Goal: Task Accomplishment & Management: Use online tool/utility

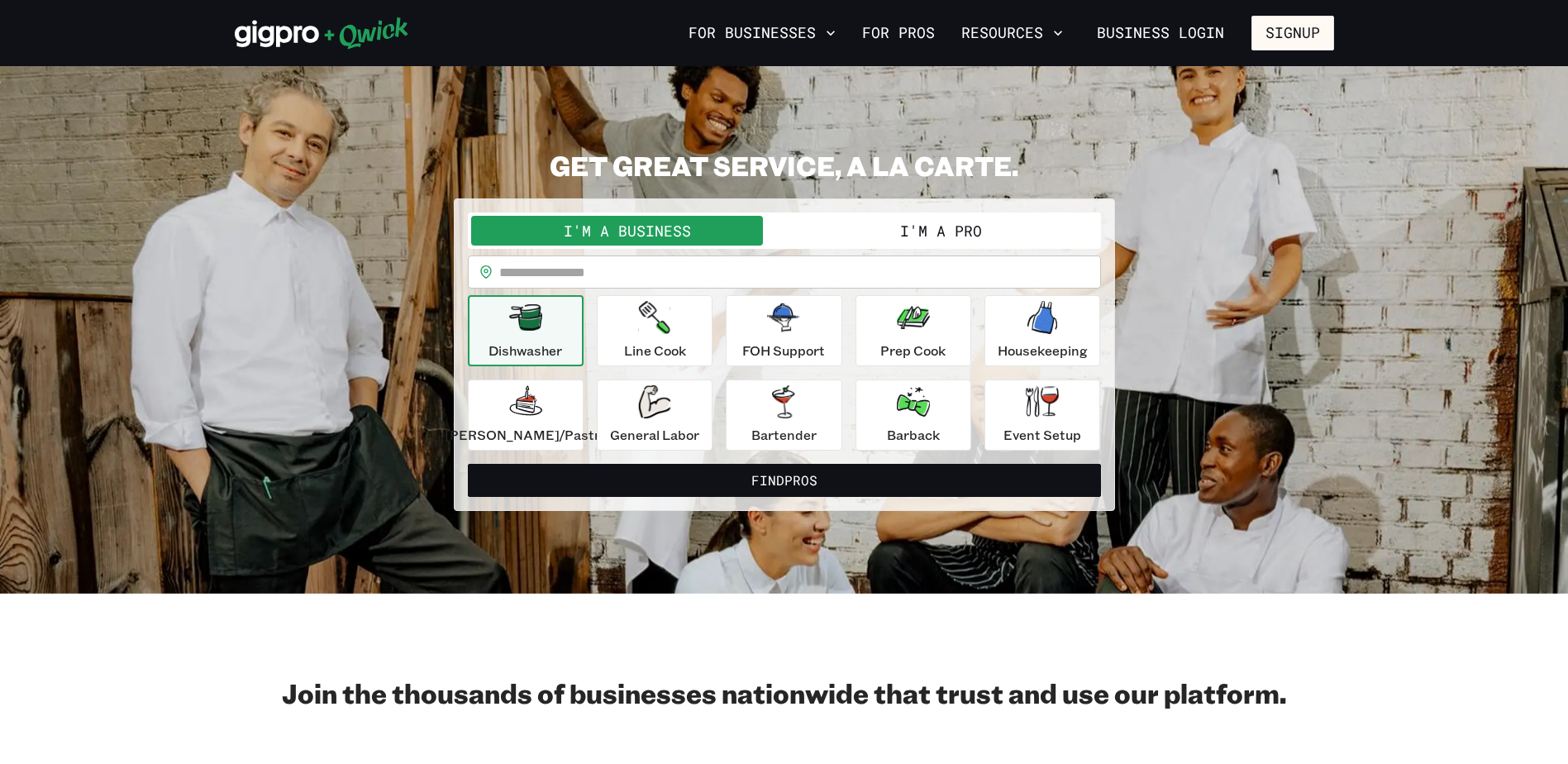
click at [954, 232] on button "I'm a Pro" at bounding box center [941, 230] width 313 height 30
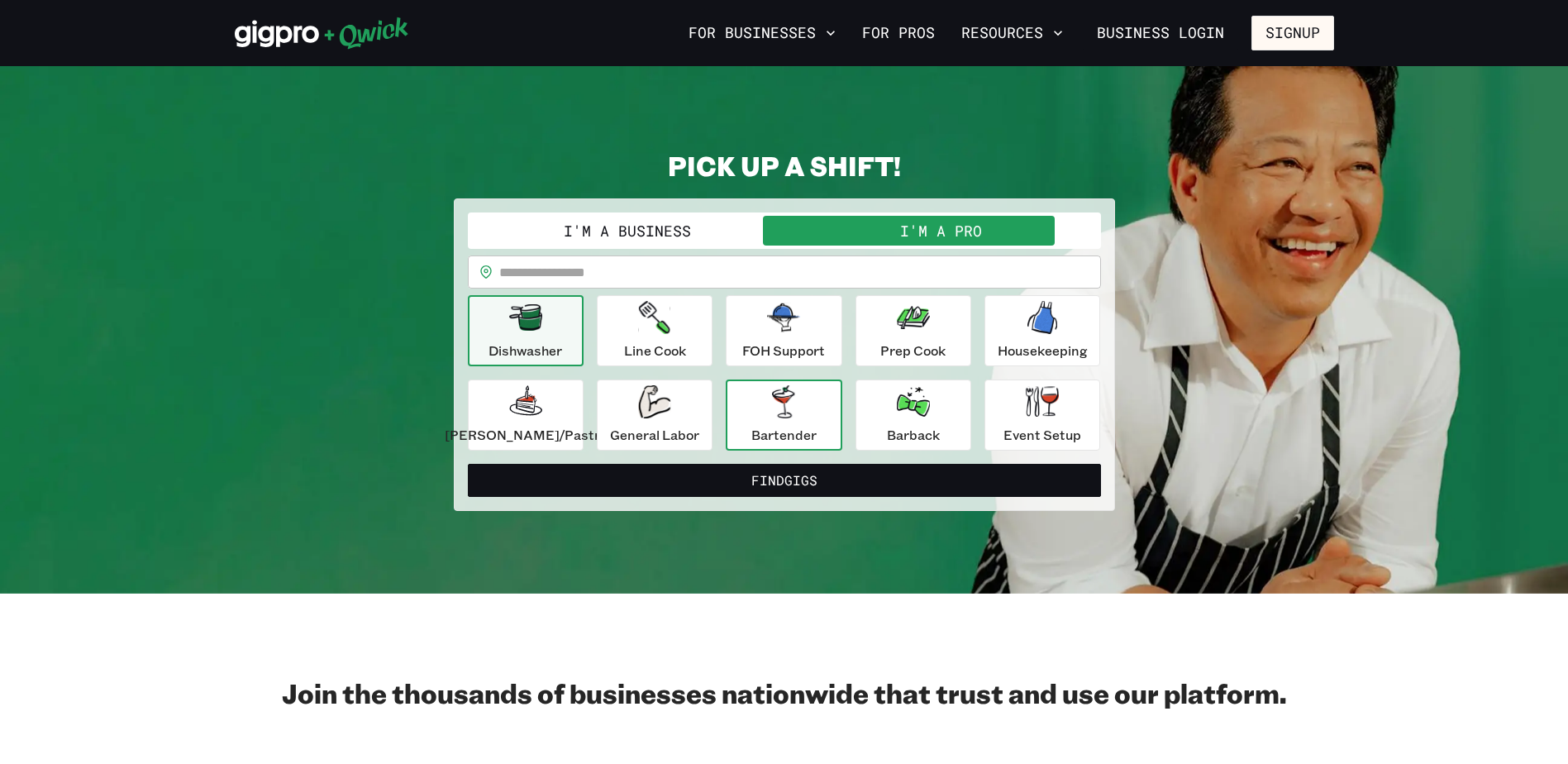
click at [818, 416] on button "Bartender" at bounding box center [783, 414] width 115 height 71
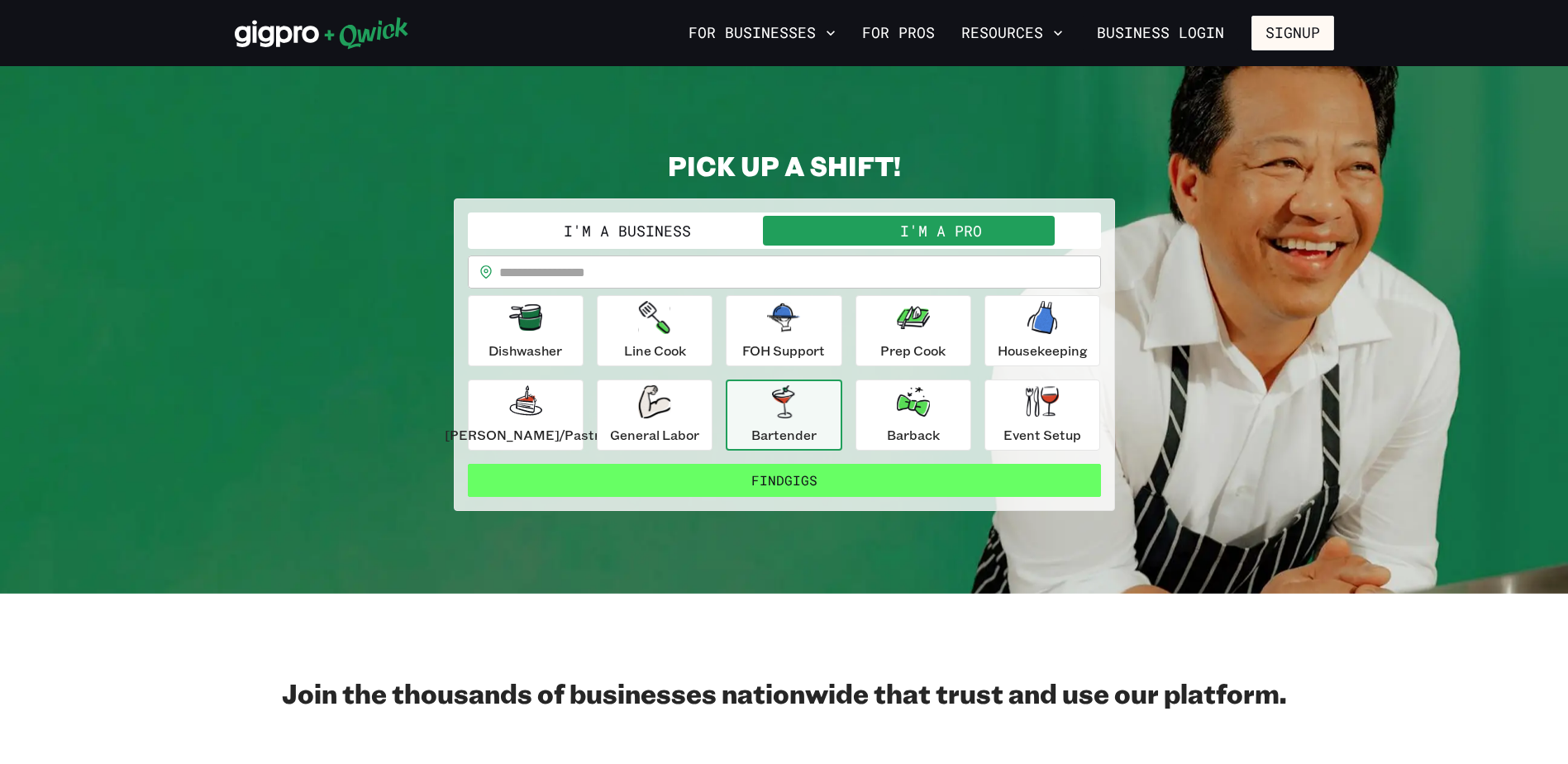
click at [816, 478] on button "Find Gigs" at bounding box center [784, 479] width 634 height 33
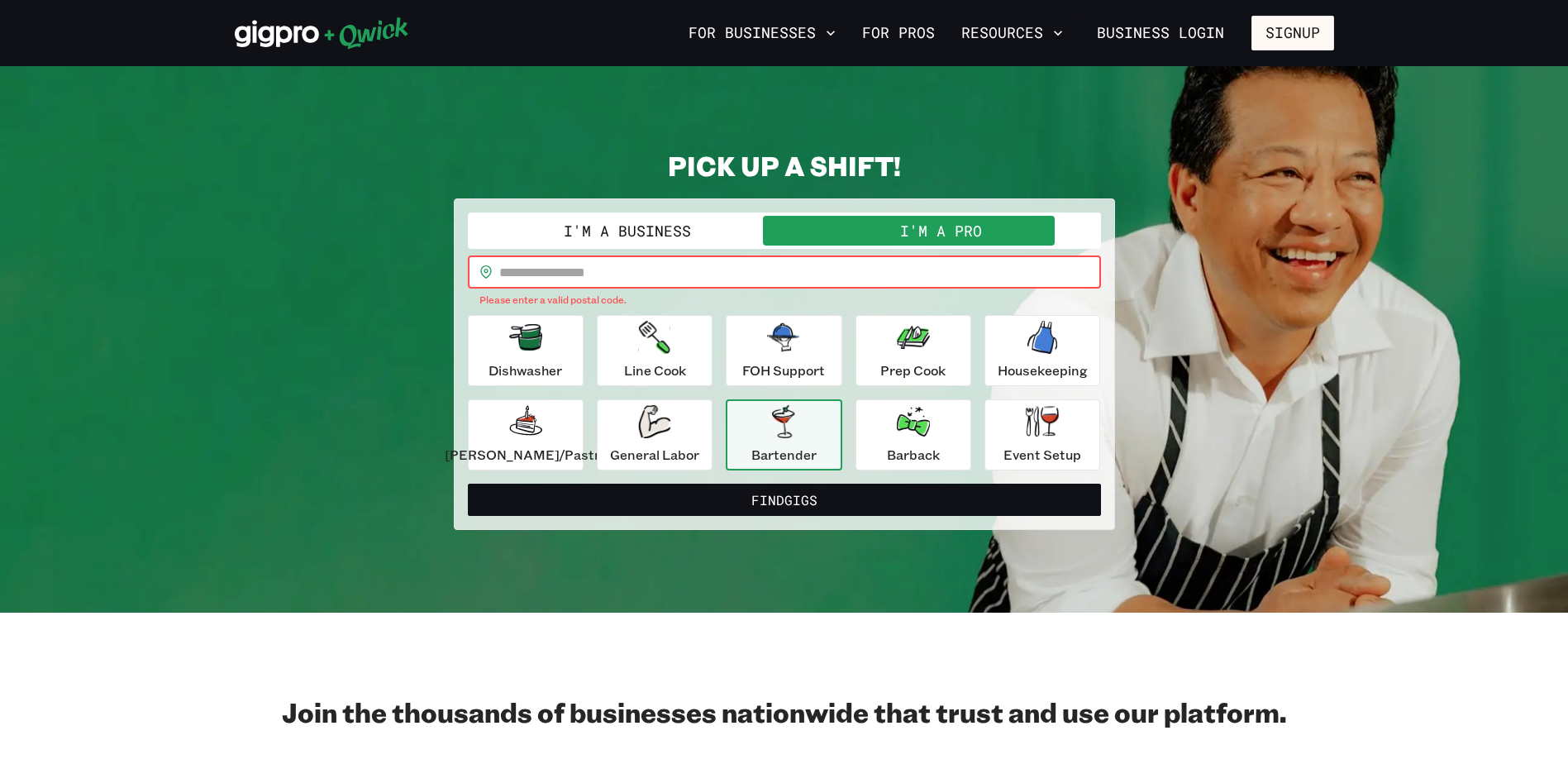
click at [663, 279] on input "text" at bounding box center [800, 272] width 602 height 33
type input "*****"
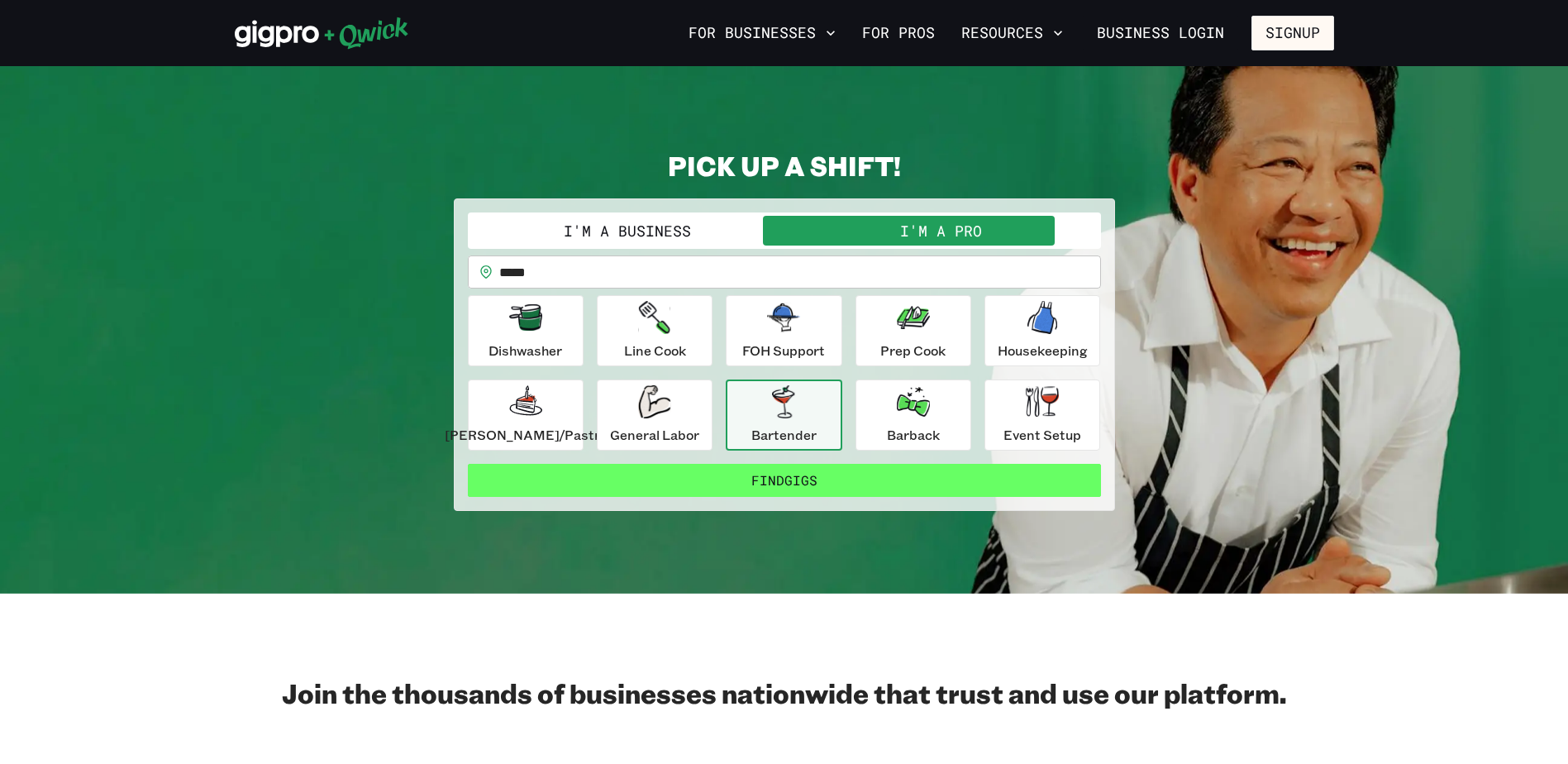
click at [806, 480] on button "Find Gigs" at bounding box center [784, 479] width 634 height 33
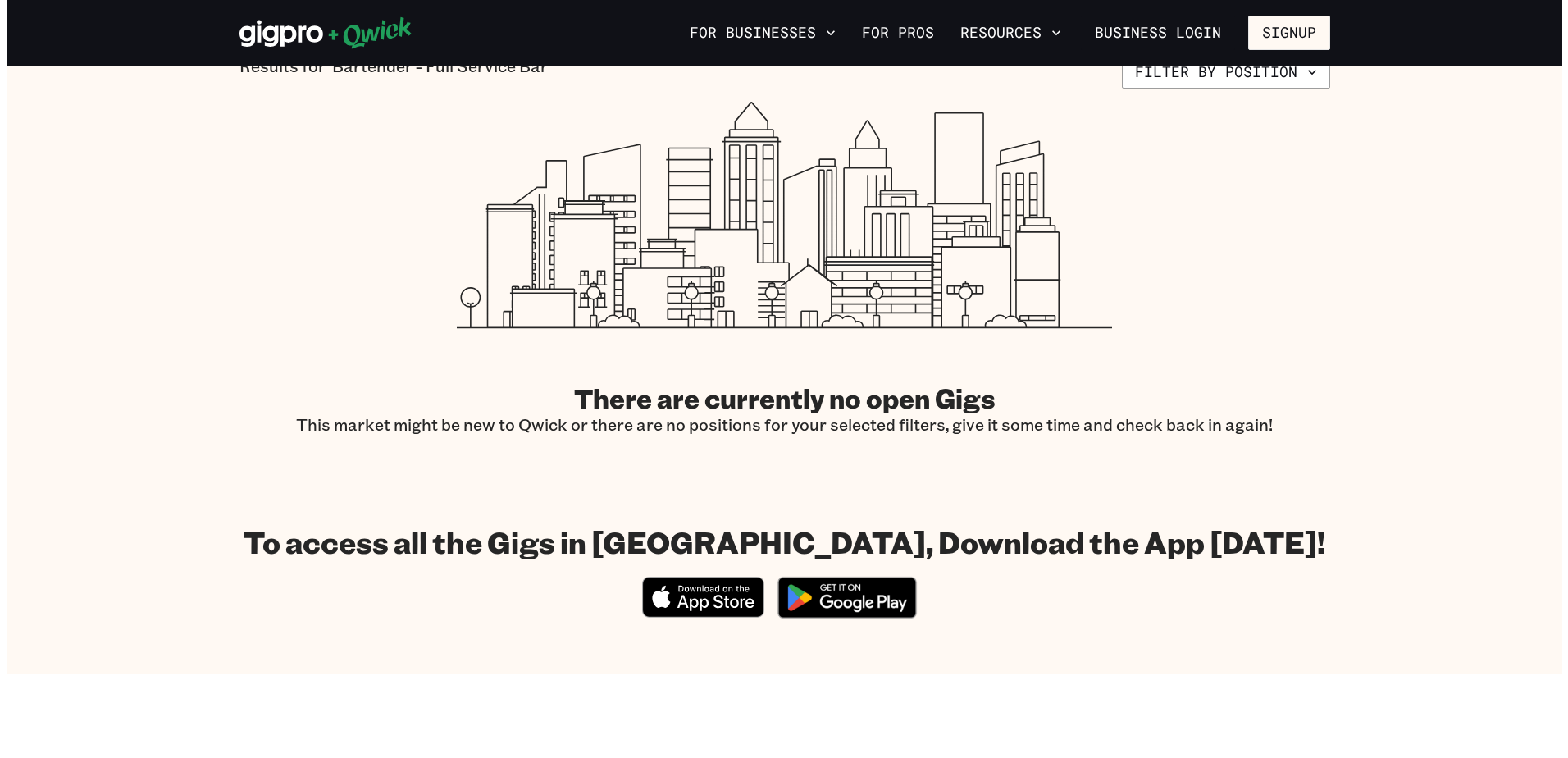
scroll to position [328, 0]
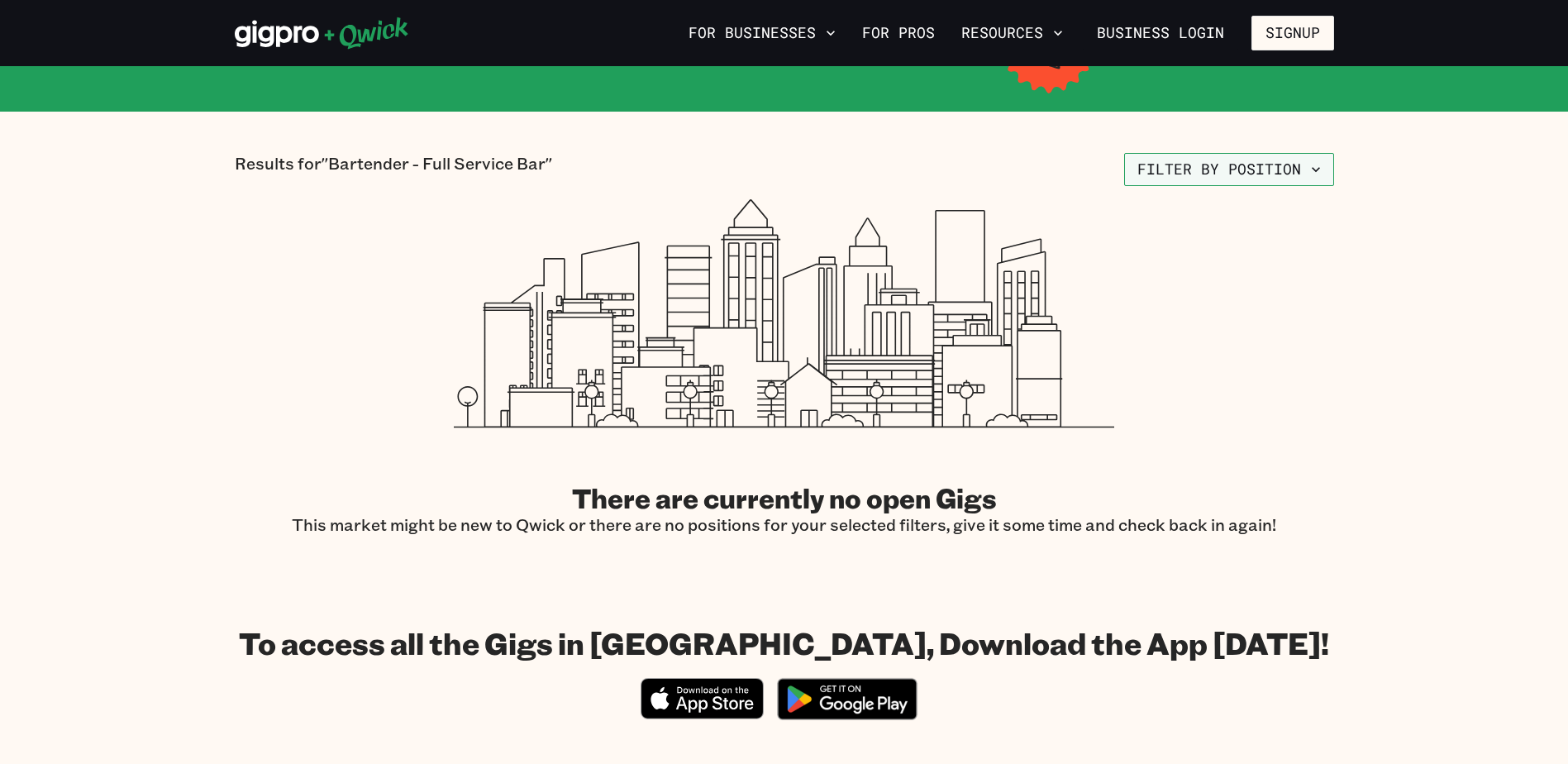
click at [1257, 165] on button "Filter by position" at bounding box center [1229, 169] width 210 height 33
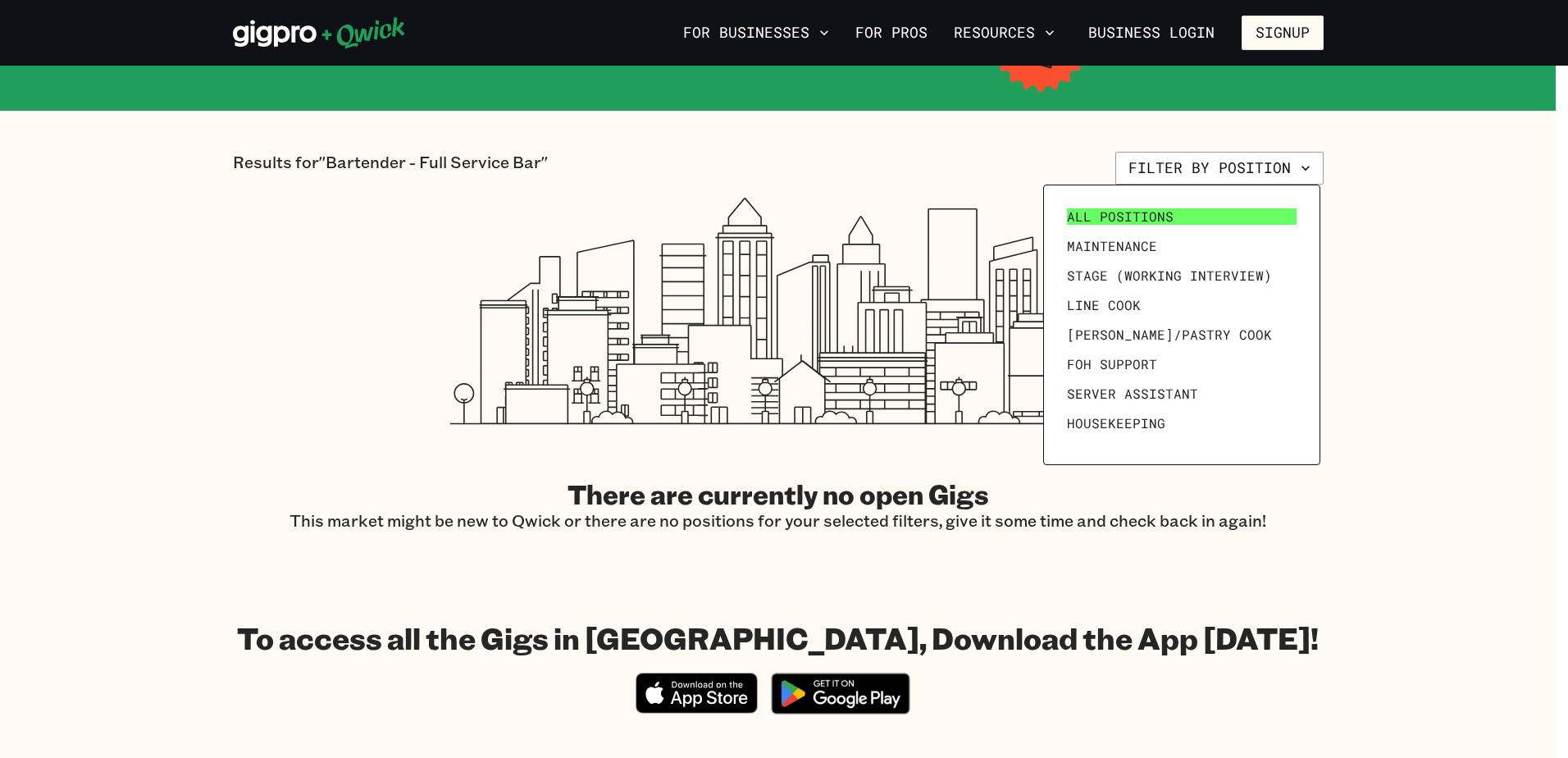
click at [1161, 209] on span "All Positions" at bounding box center [1120, 216] width 107 height 16
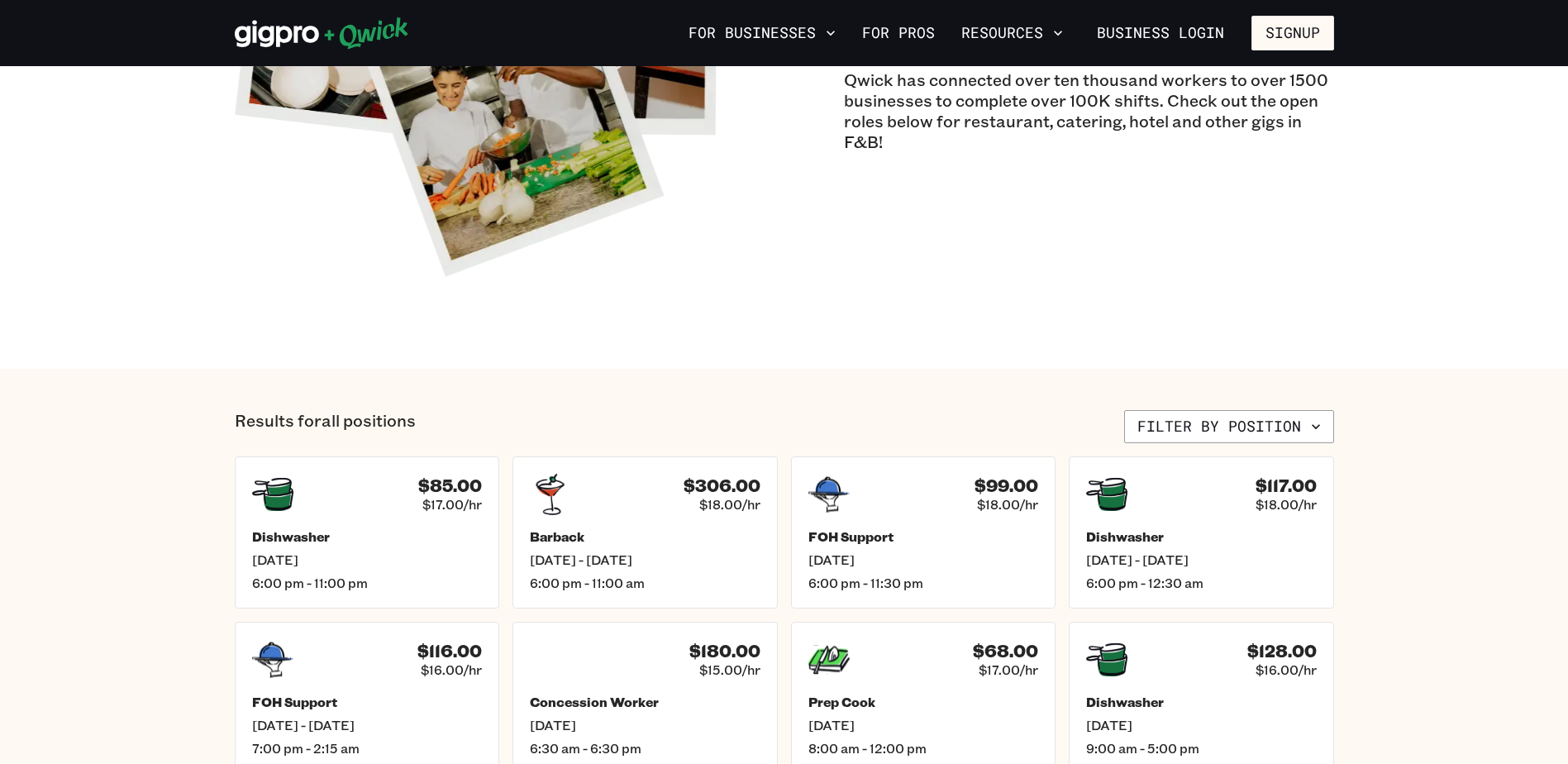
scroll to position [496, 0]
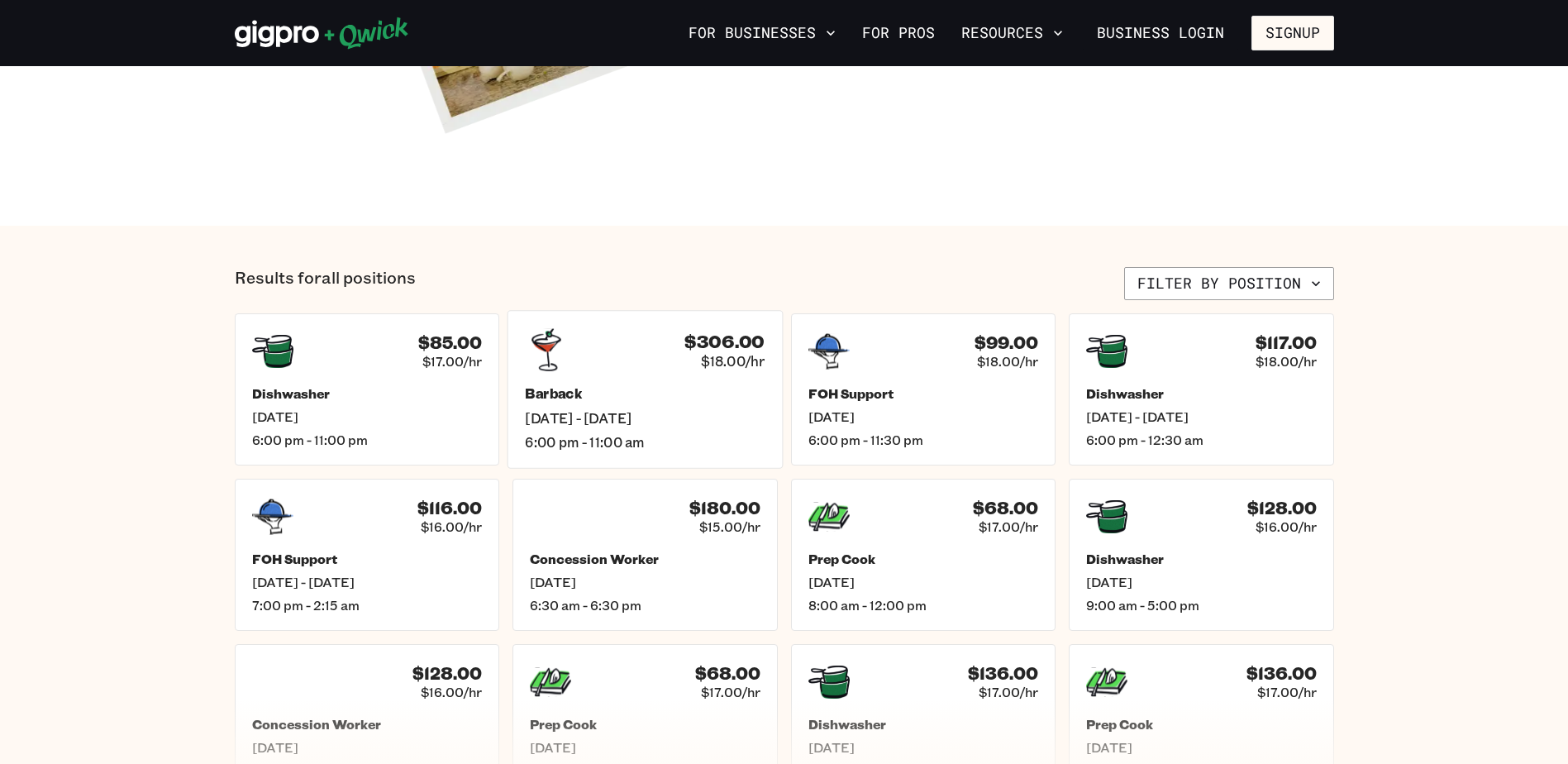
click at [730, 399] on h5 "Barback" at bounding box center [645, 394] width 239 height 17
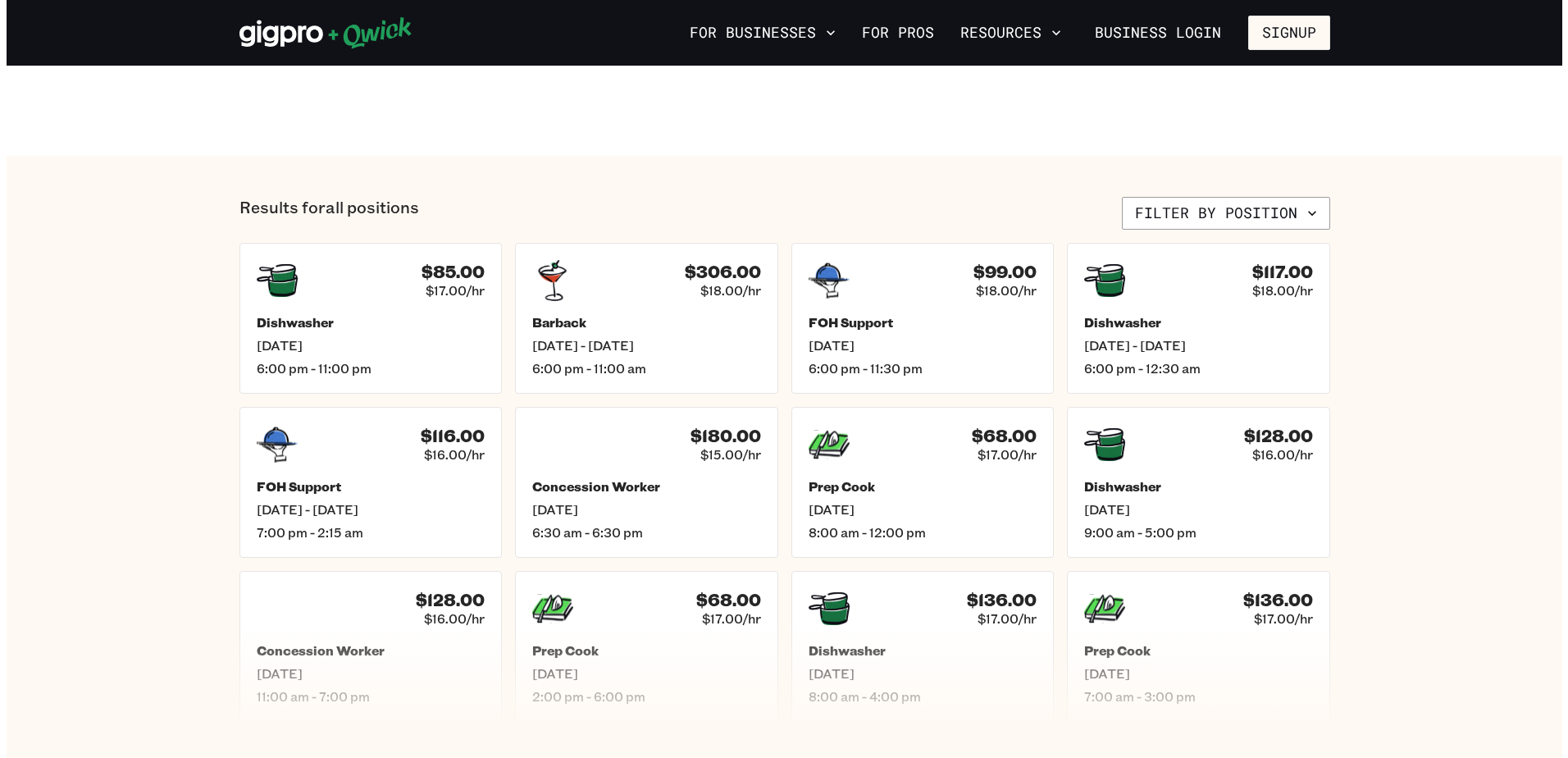
scroll to position [492, 0]
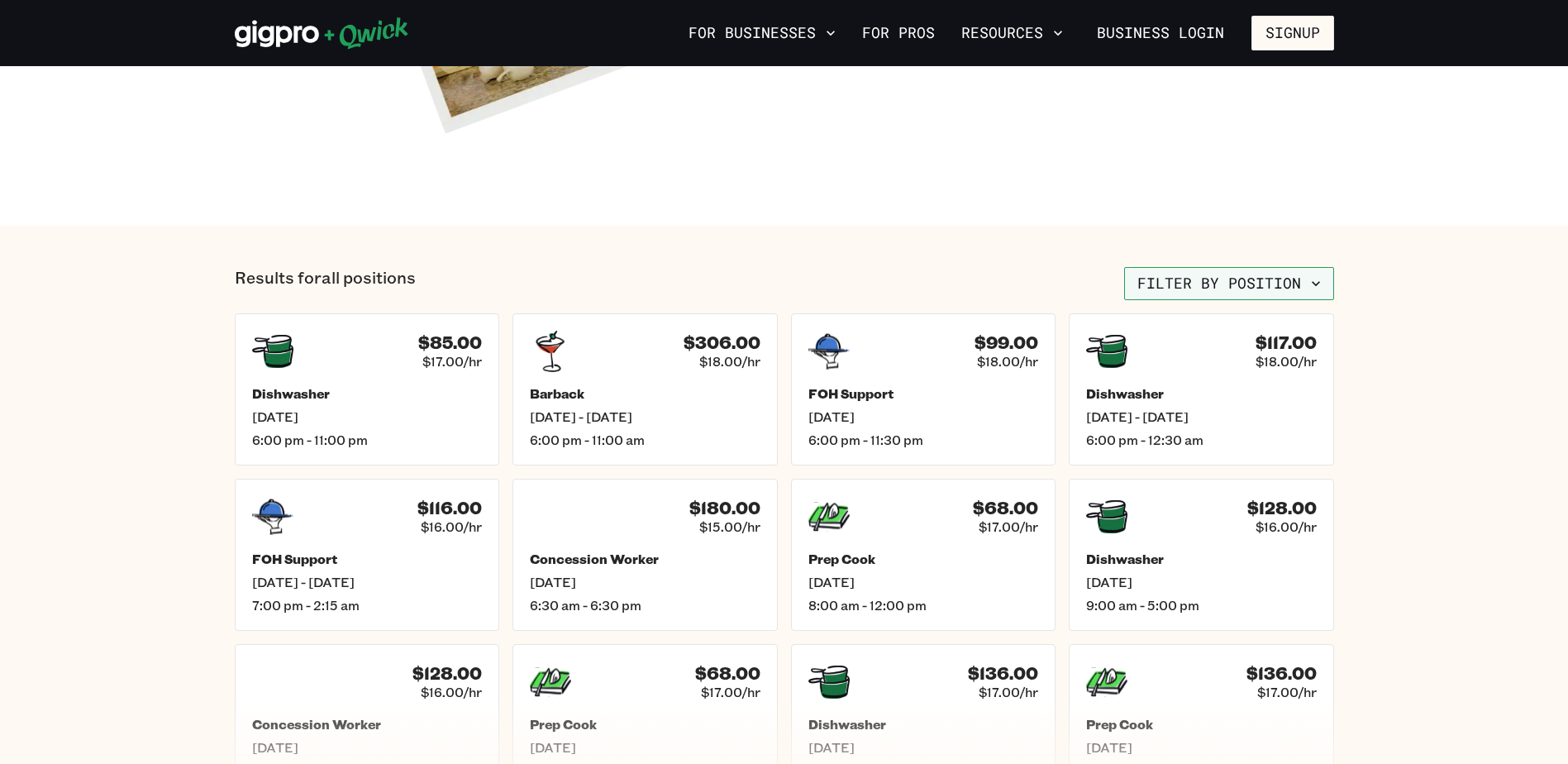
click at [1293, 279] on button "Filter by position" at bounding box center [1229, 283] width 210 height 33
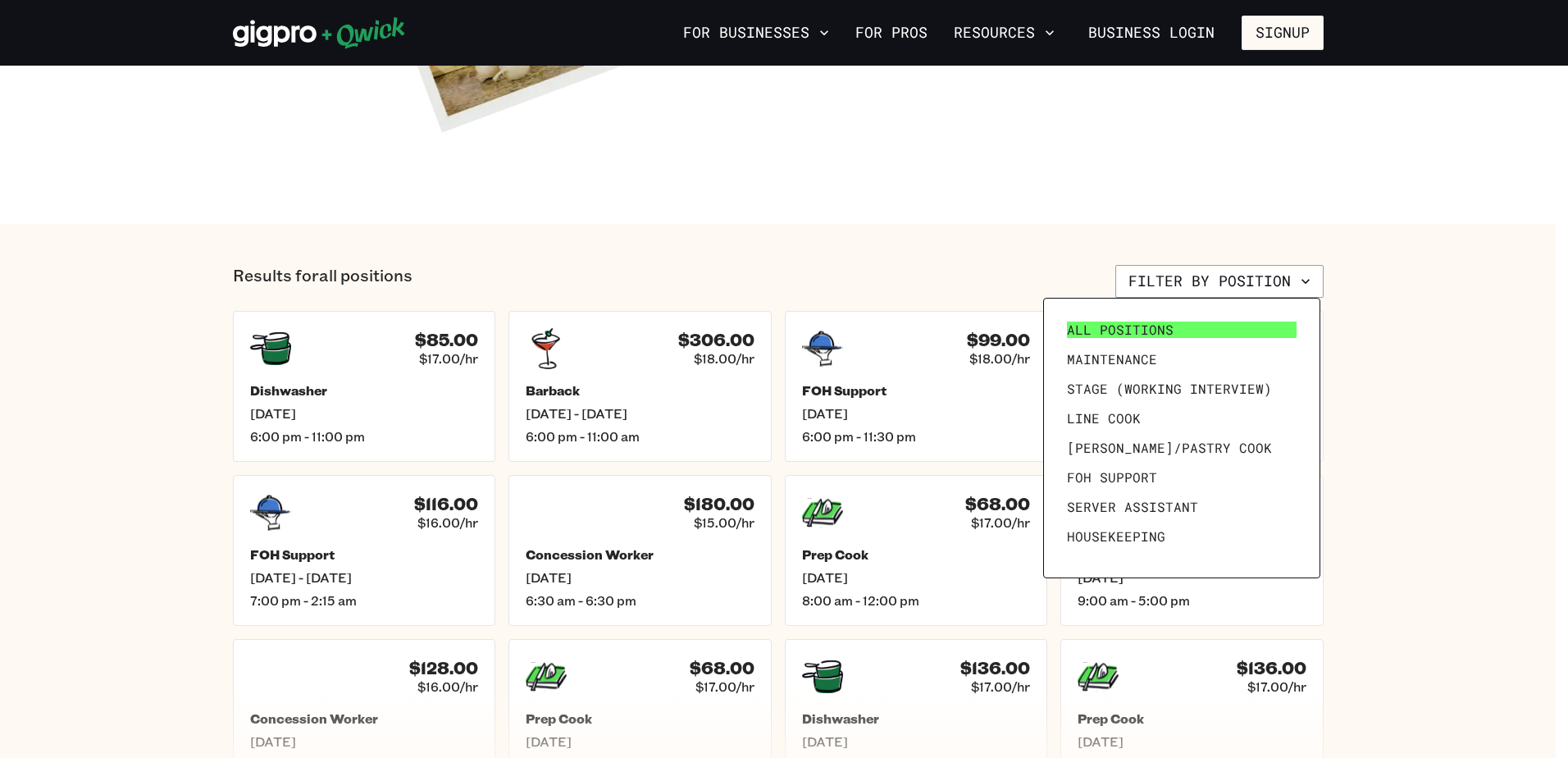
click at [1153, 326] on span "All Positions" at bounding box center [1120, 329] width 107 height 16
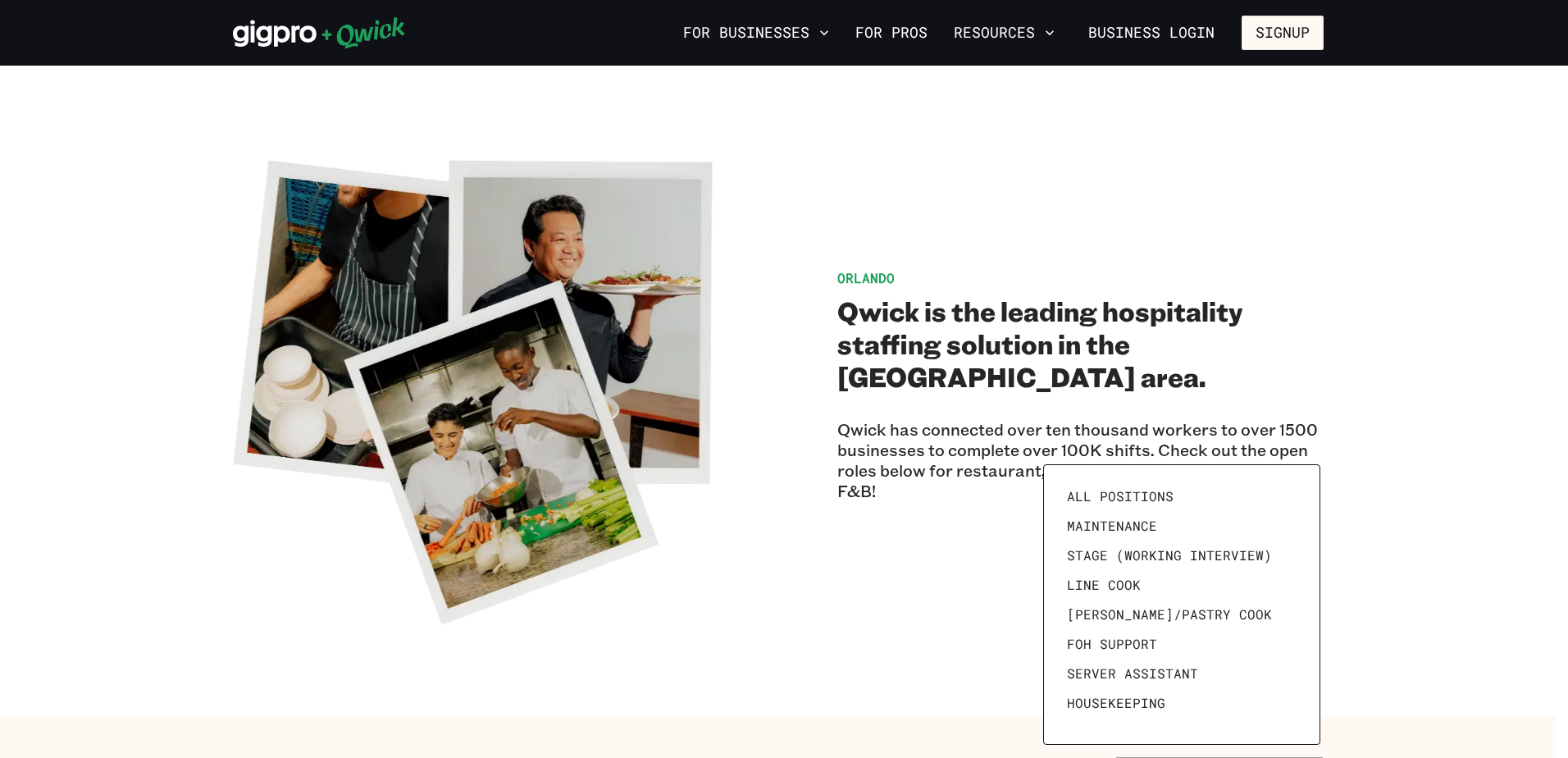
click at [912, 266] on div at bounding box center [784, 379] width 1568 height 758
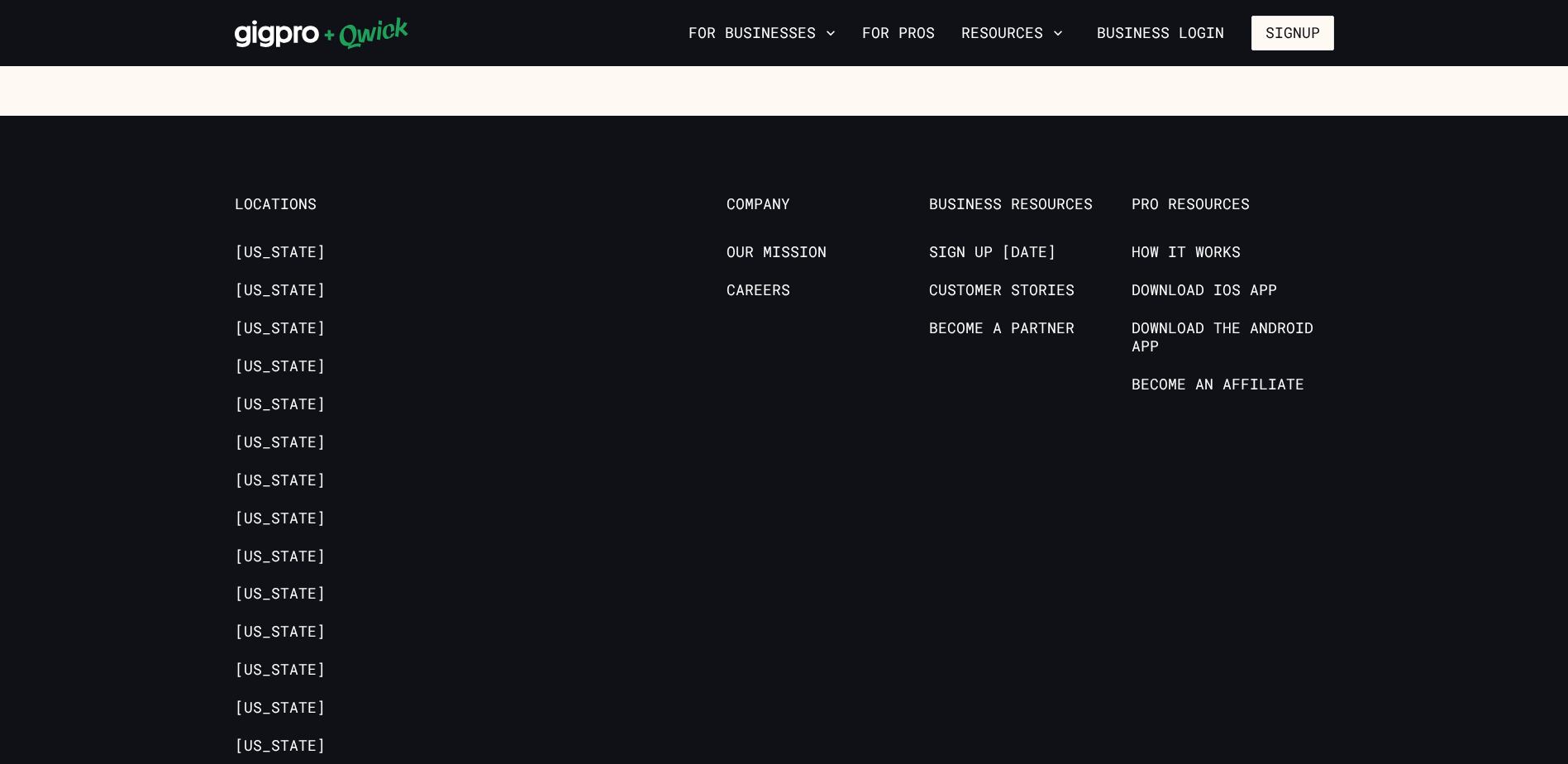
scroll to position [1437, 0]
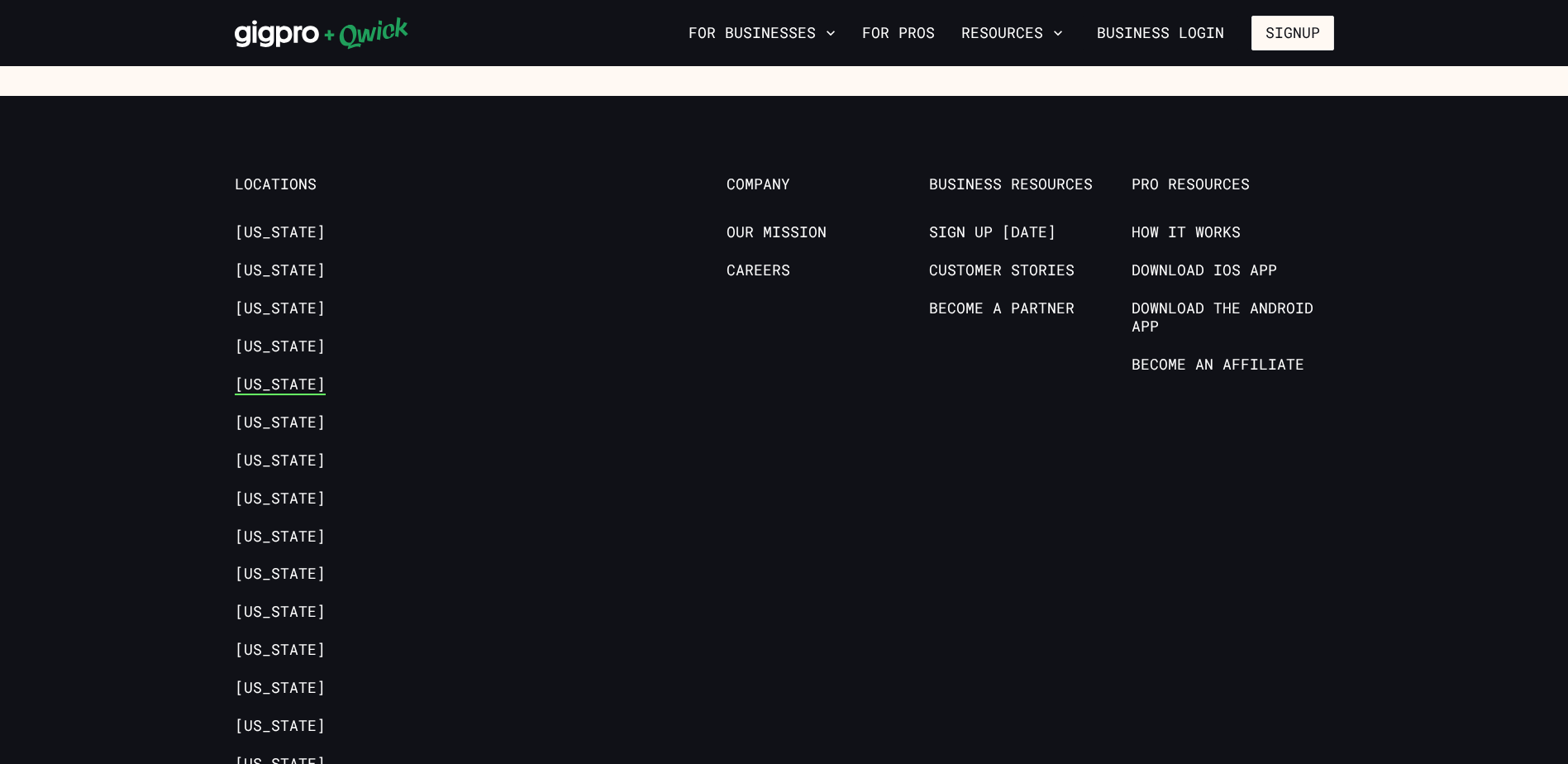
click at [283, 383] on link "[US_STATE]" at bounding box center [280, 385] width 91 height 20
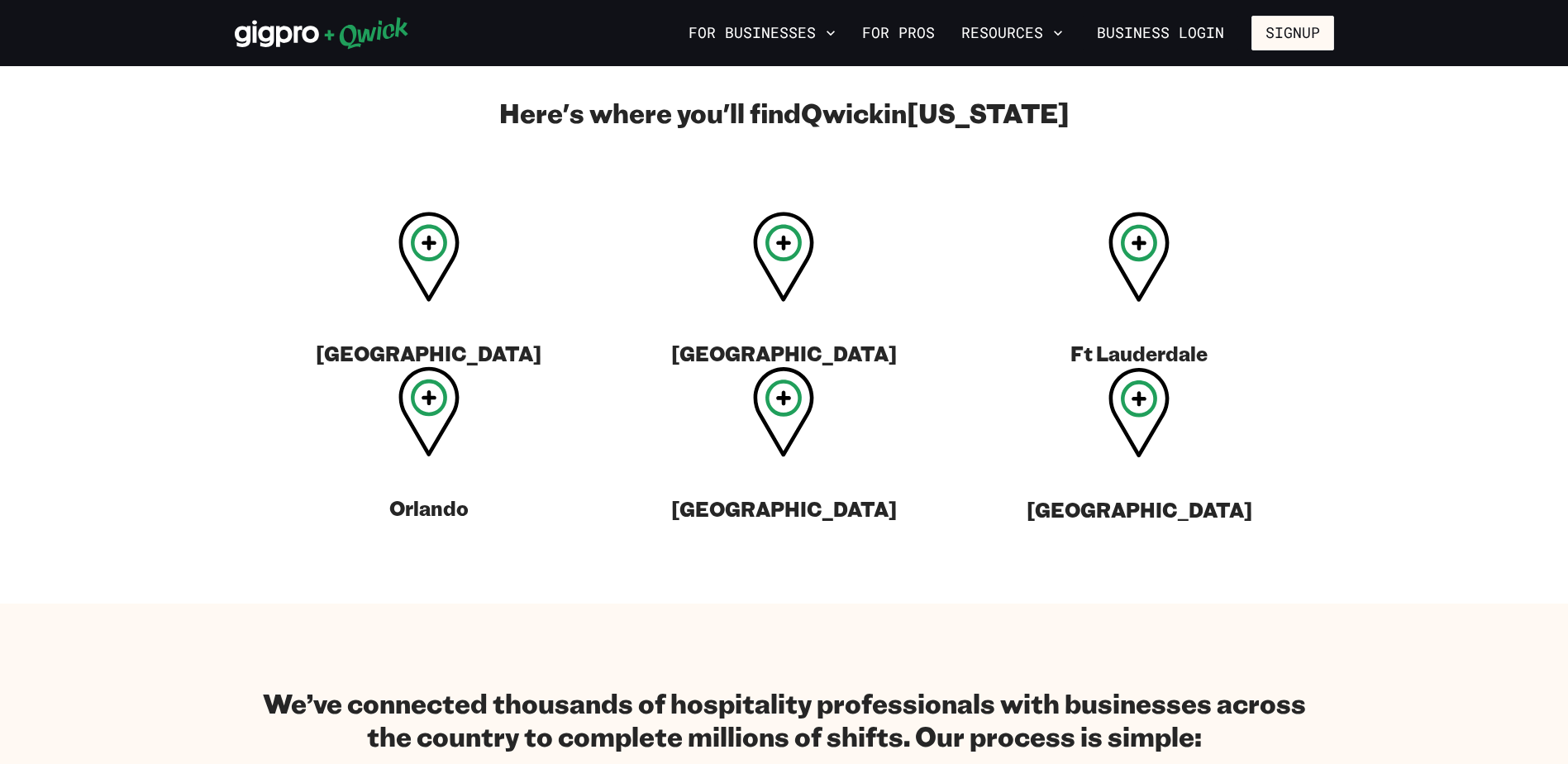
scroll to position [579, 0]
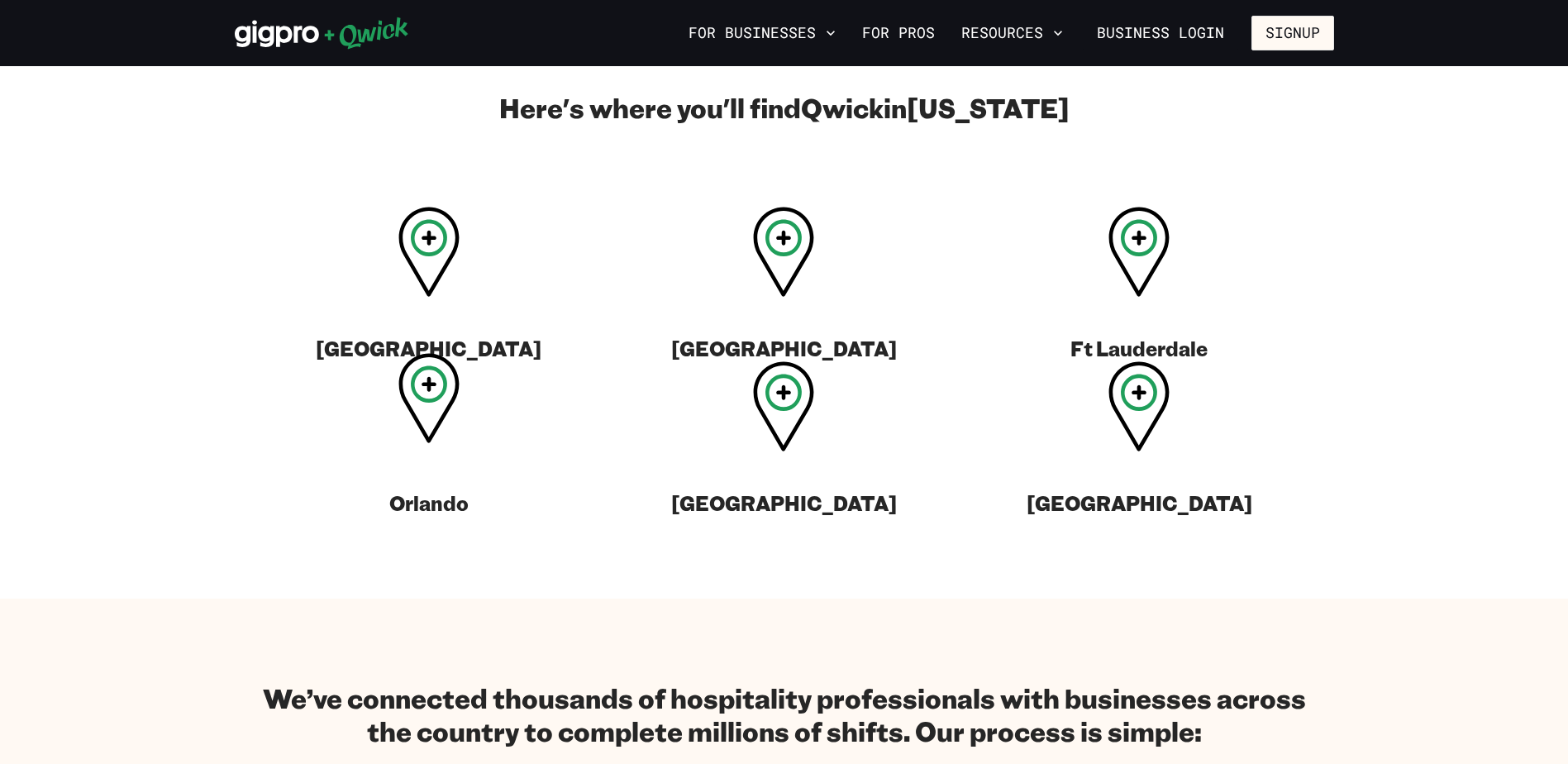
click at [416, 426] on icon at bounding box center [429, 397] width 62 height 90
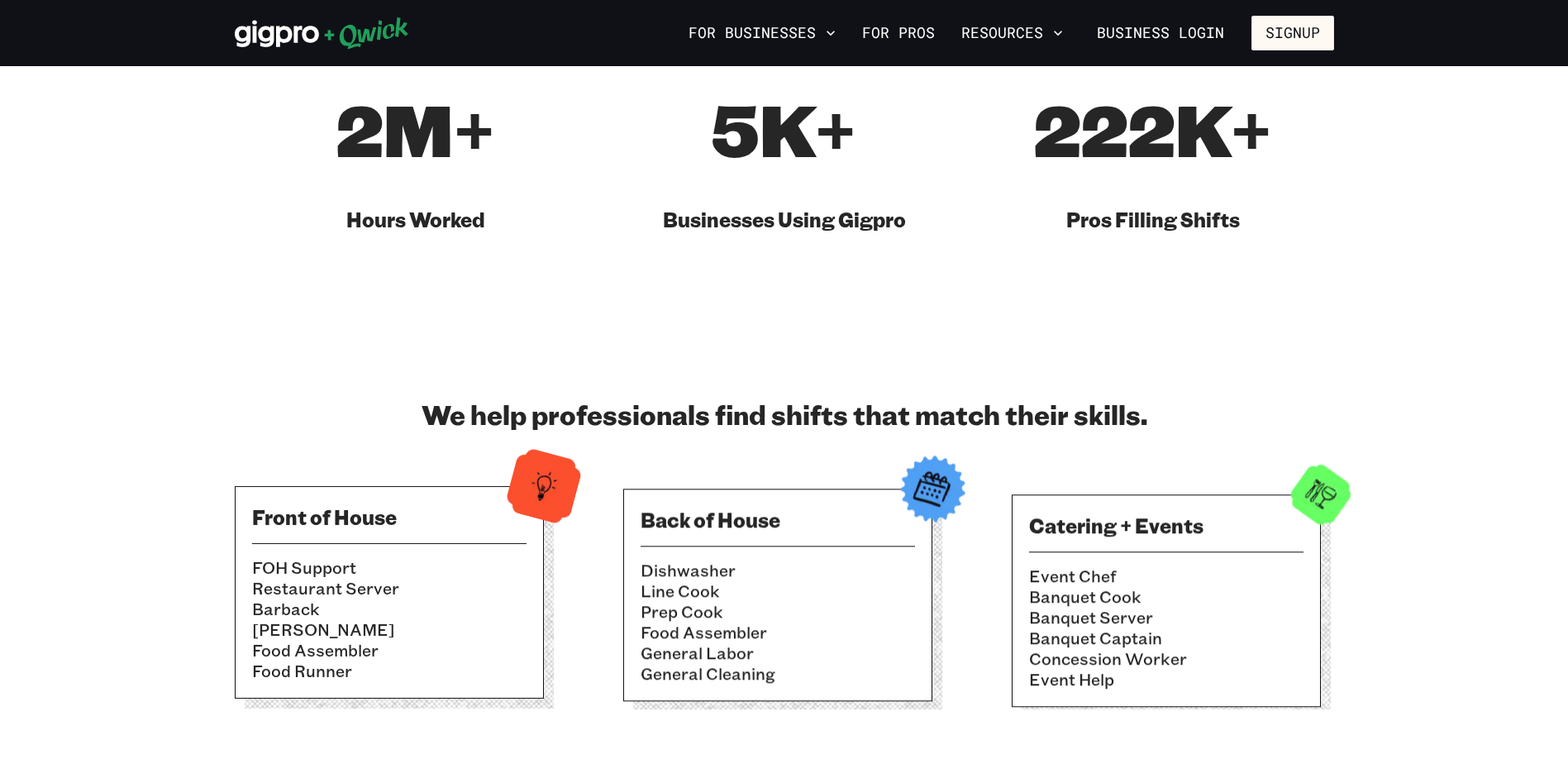
scroll to position [1157, 0]
